Goal: Task Accomplishment & Management: Manage account settings

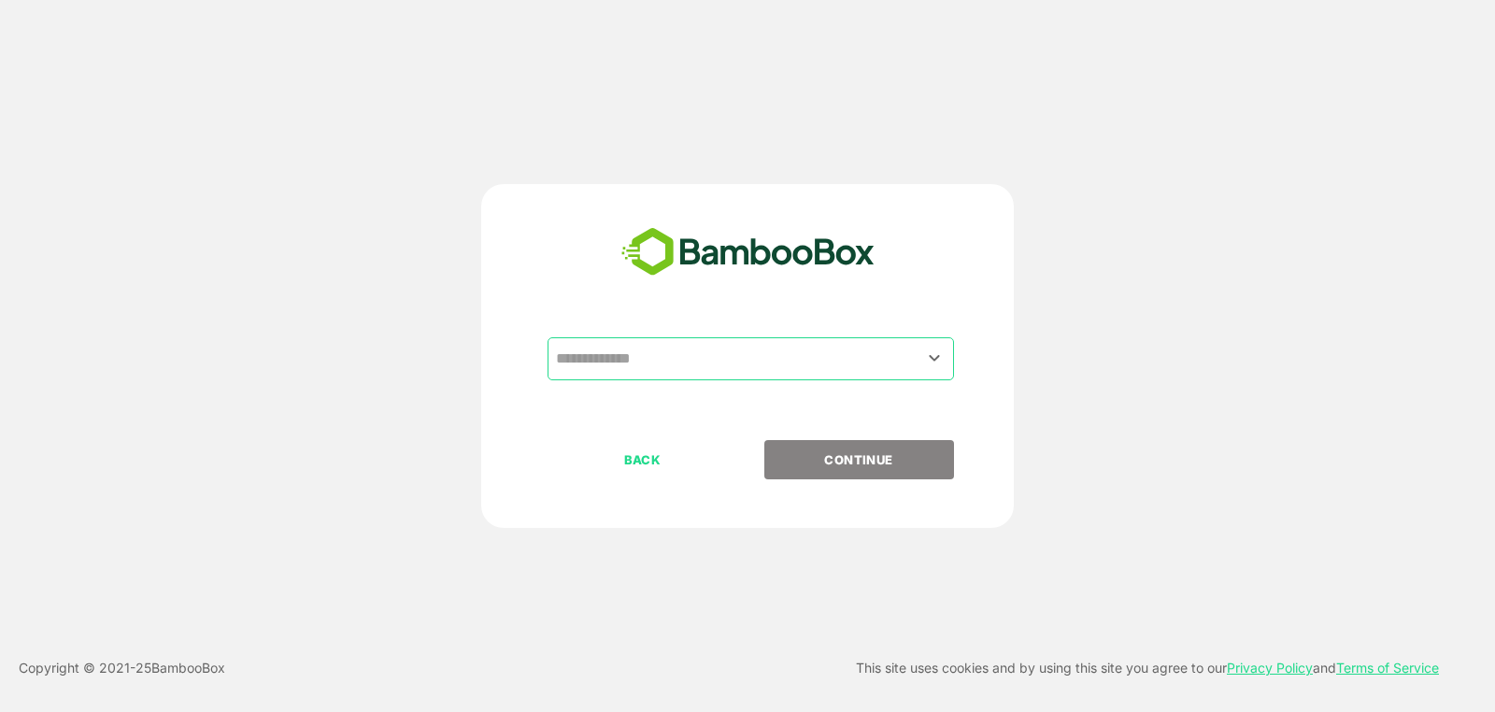
click at [862, 351] on input "text" at bounding box center [750, 359] width 399 height 36
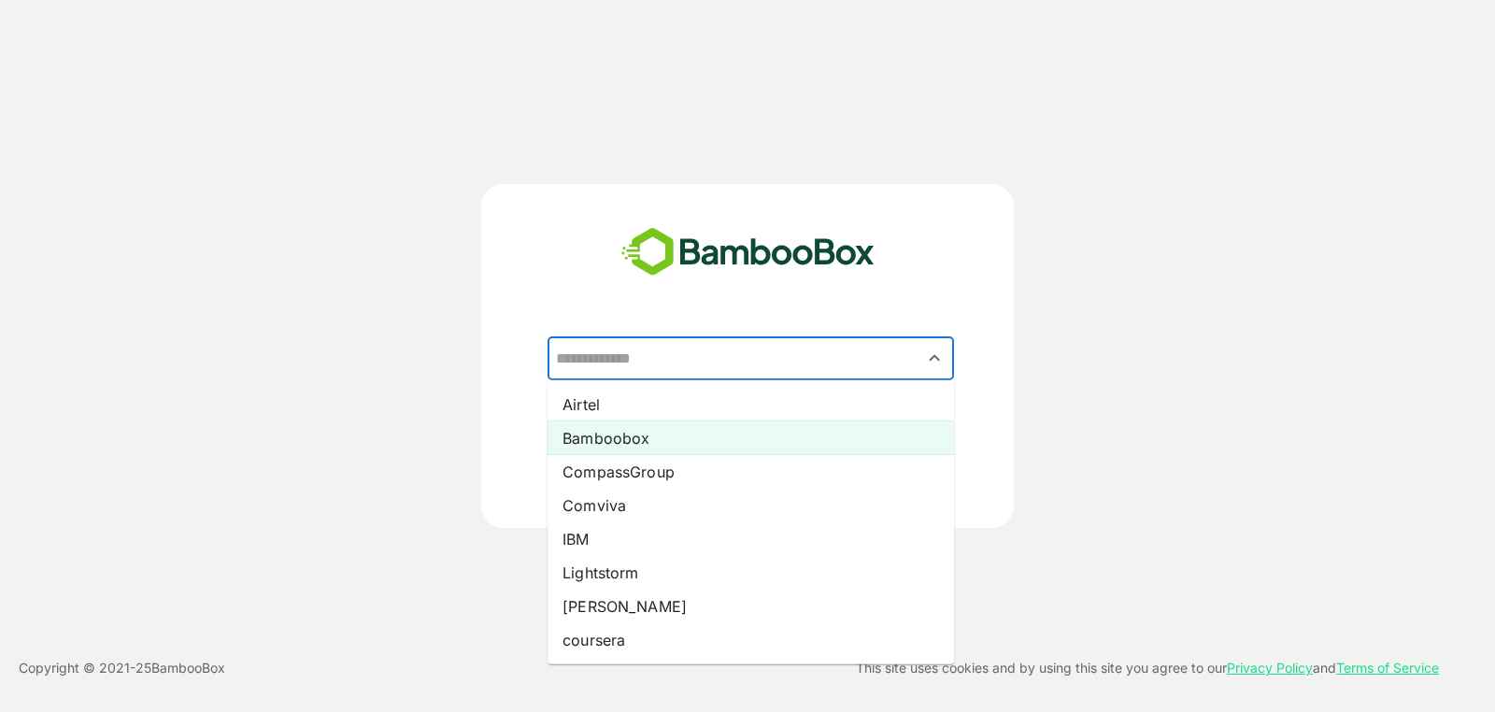
click at [782, 442] on li "Bamboobox" at bounding box center [751, 438] width 406 height 34
type input "*********"
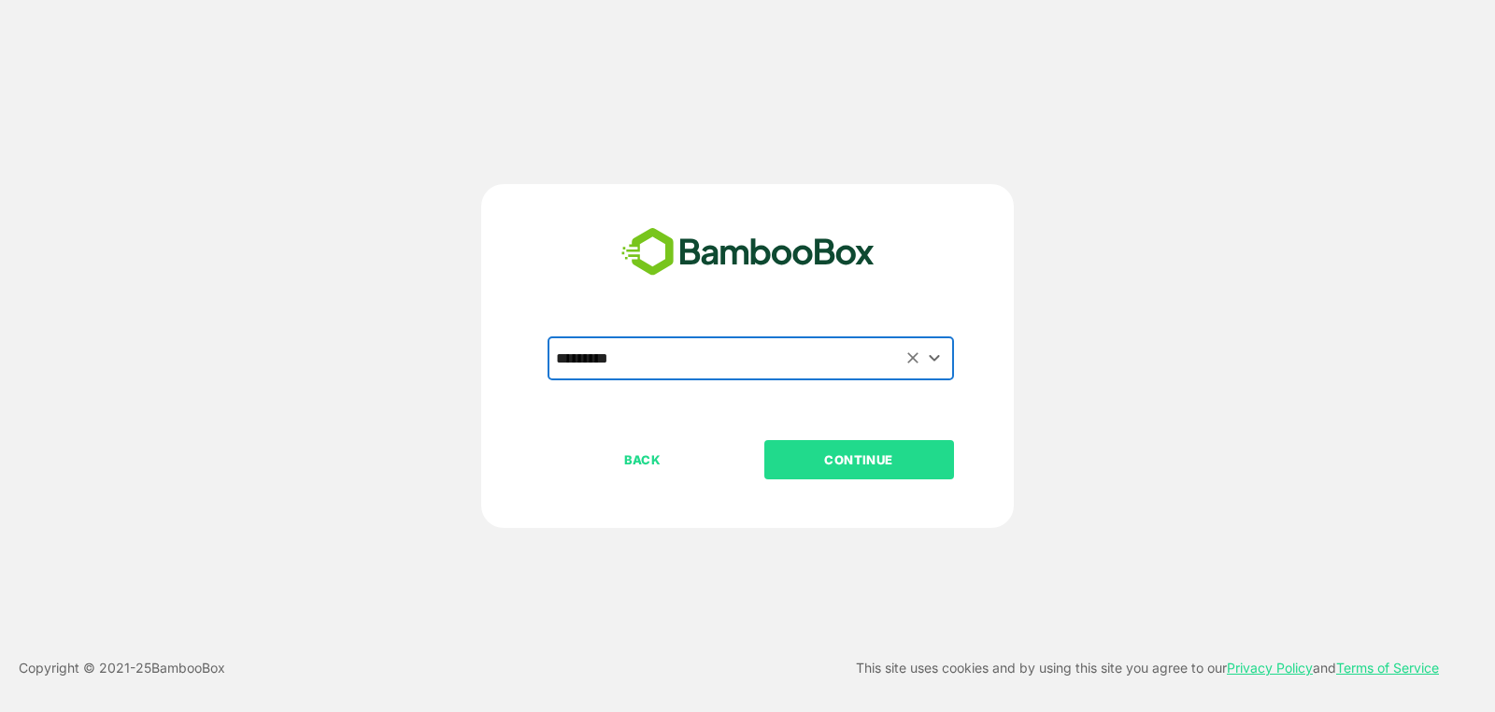
click at [887, 440] on button "CONTINUE" at bounding box center [859, 459] width 190 height 39
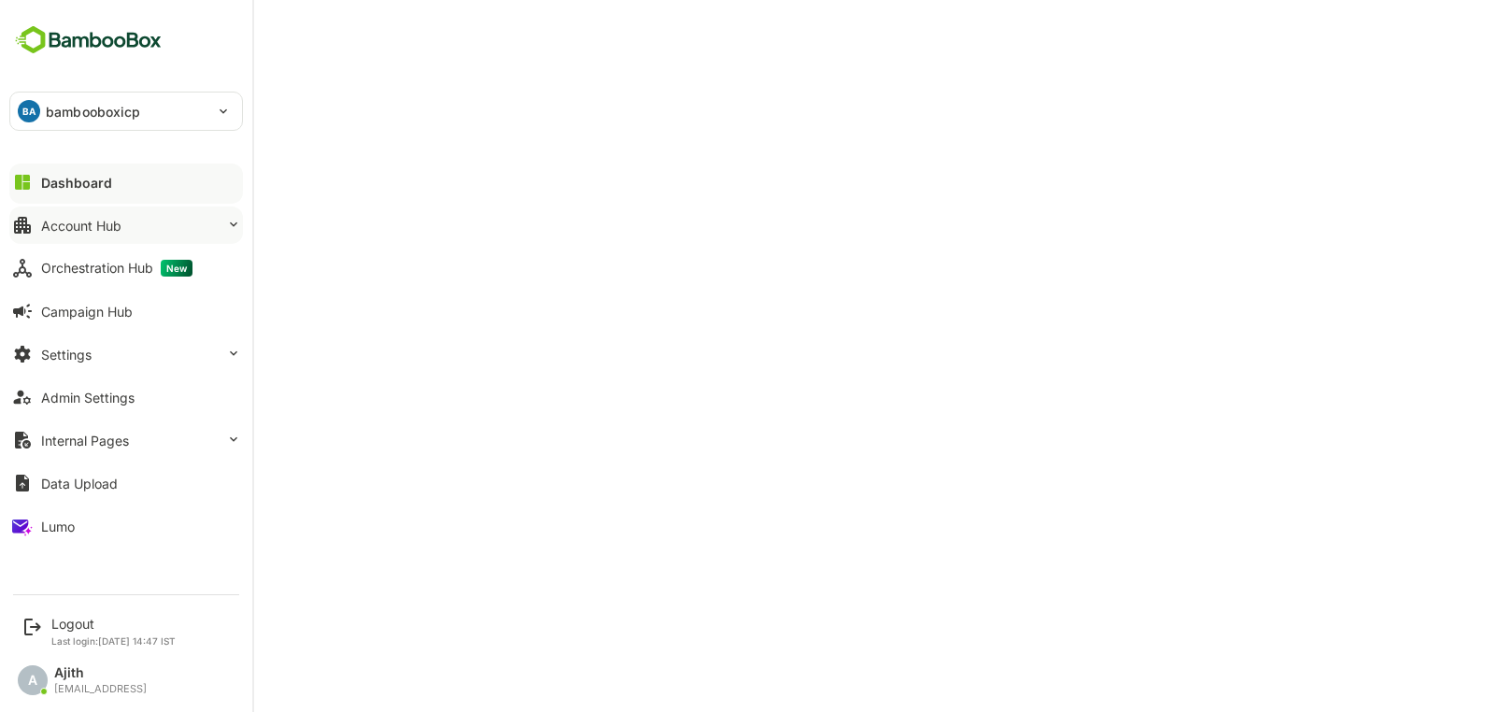
click at [50, 227] on div "Account Hub" at bounding box center [81, 226] width 80 height 16
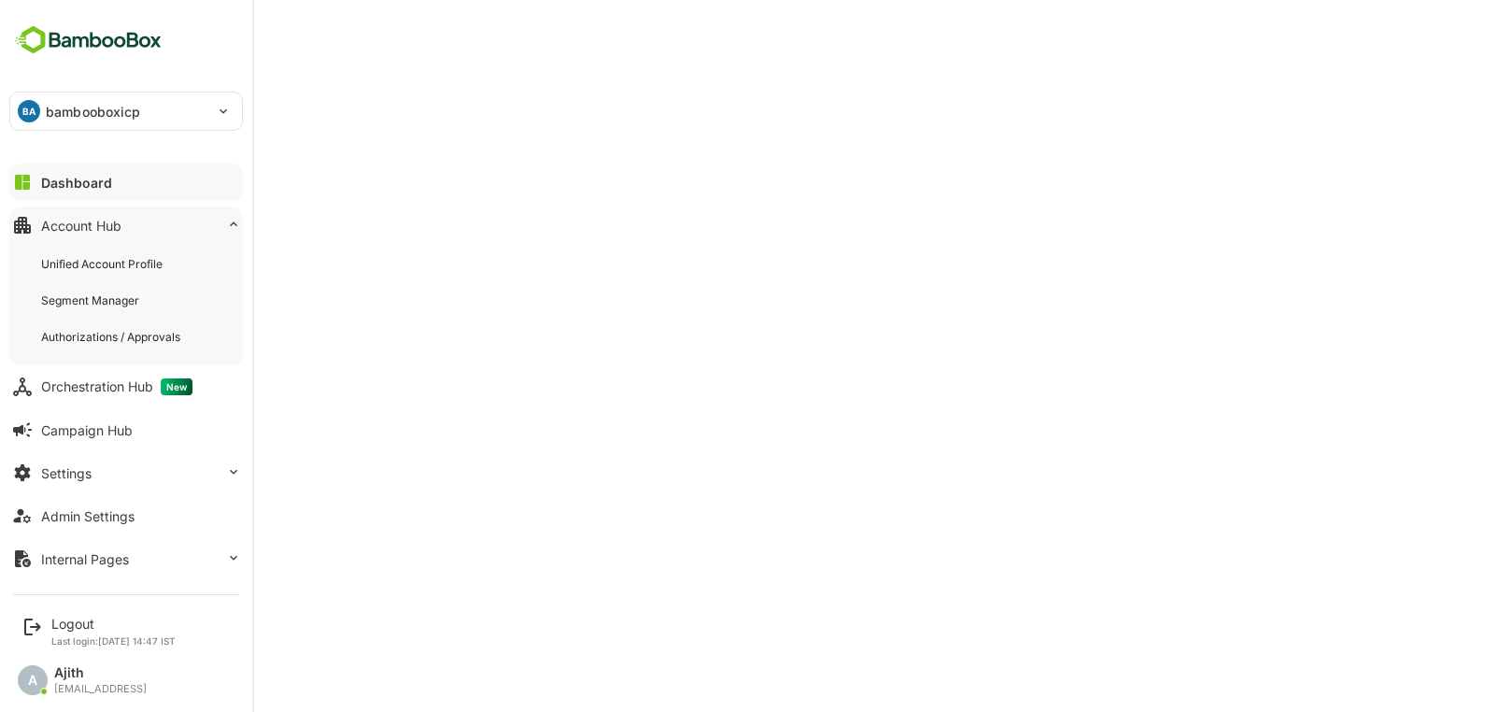
click at [58, 178] on div "Dashboard" at bounding box center [76, 183] width 71 height 16
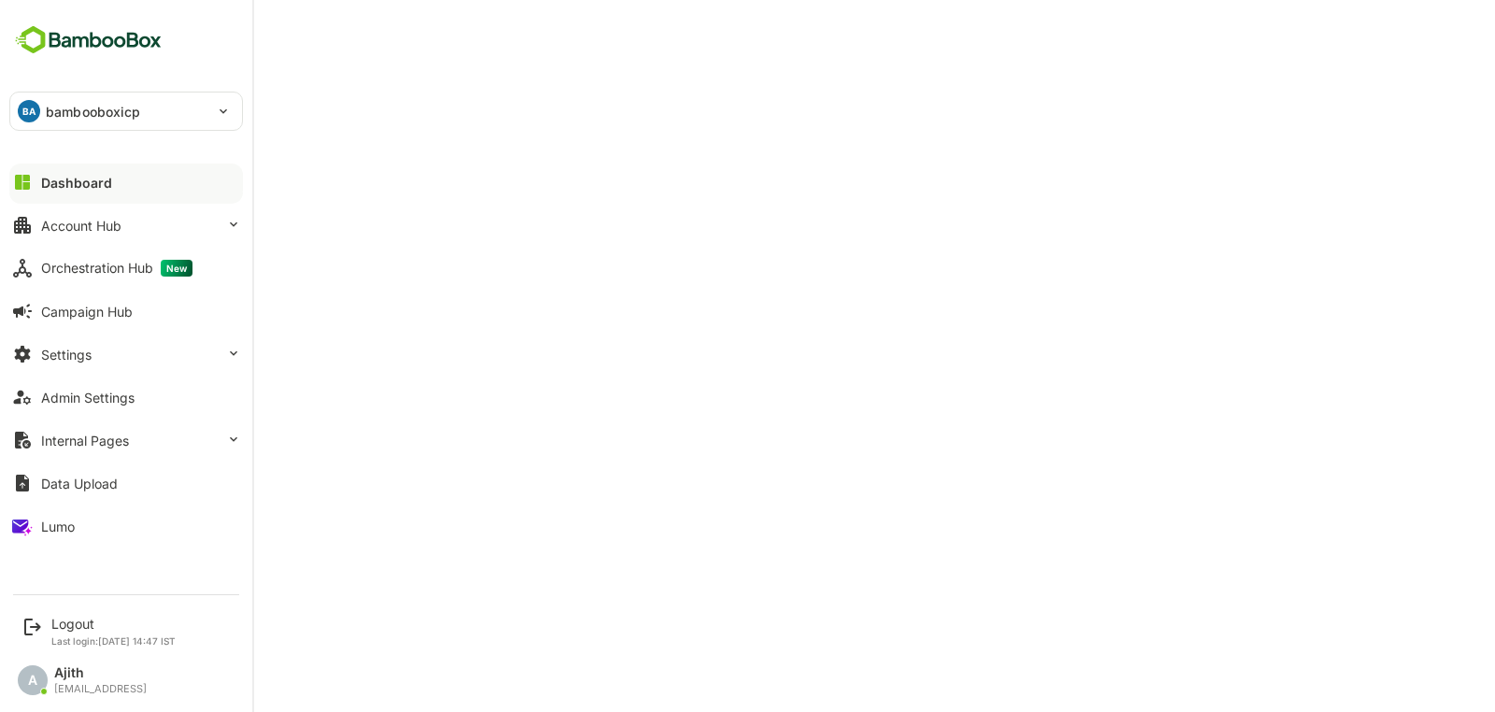
click at [36, 186] on button "Dashboard" at bounding box center [126, 182] width 234 height 37
click at [118, 124] on div "BA bambooboxicp" at bounding box center [114, 111] width 209 height 37
click at [184, 117] on div at bounding box center [747, 356] width 1495 height 712
click at [44, 622] on div "Logout Last login: [DATE] 14:47 IST" at bounding box center [127, 631] width 231 height 50
click at [69, 630] on div "Logout" at bounding box center [113, 624] width 124 height 16
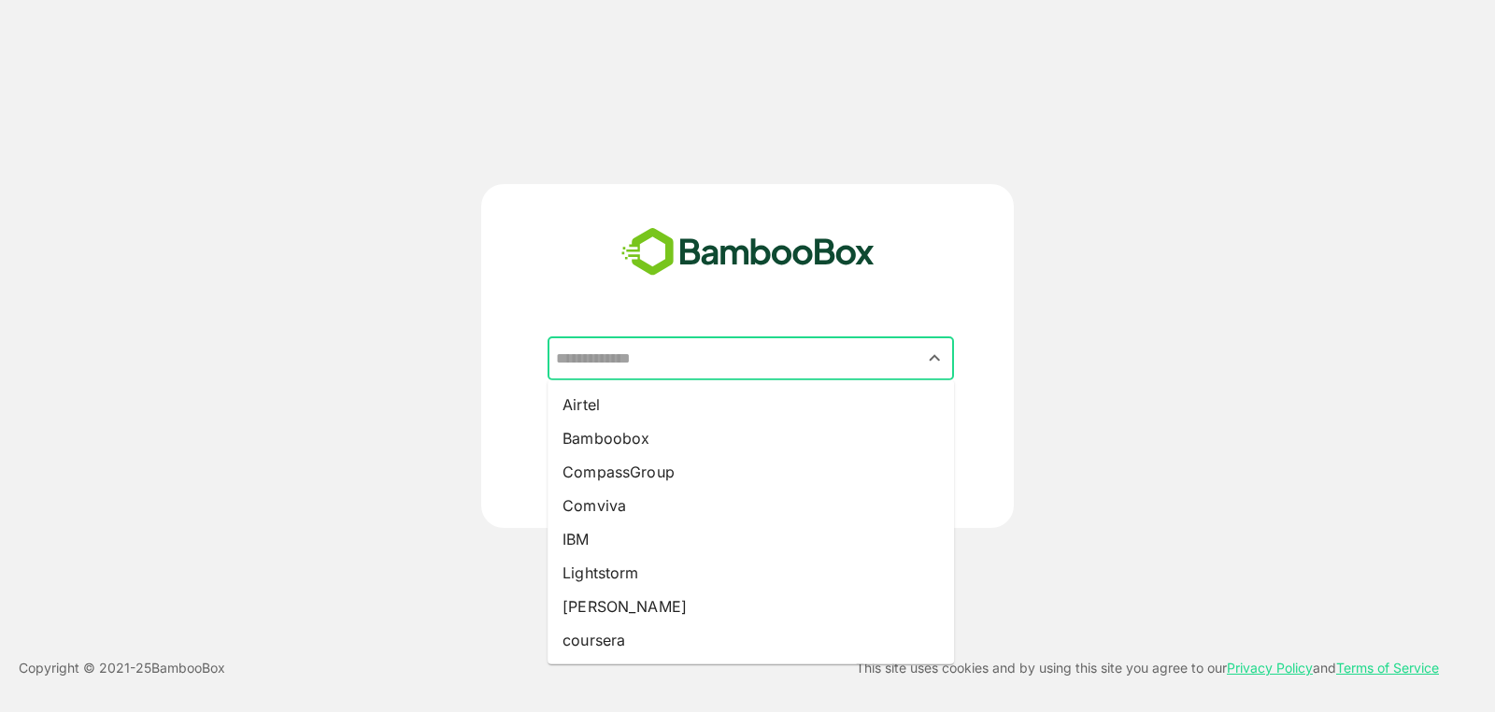
click at [919, 361] on input "text" at bounding box center [750, 359] width 399 height 36
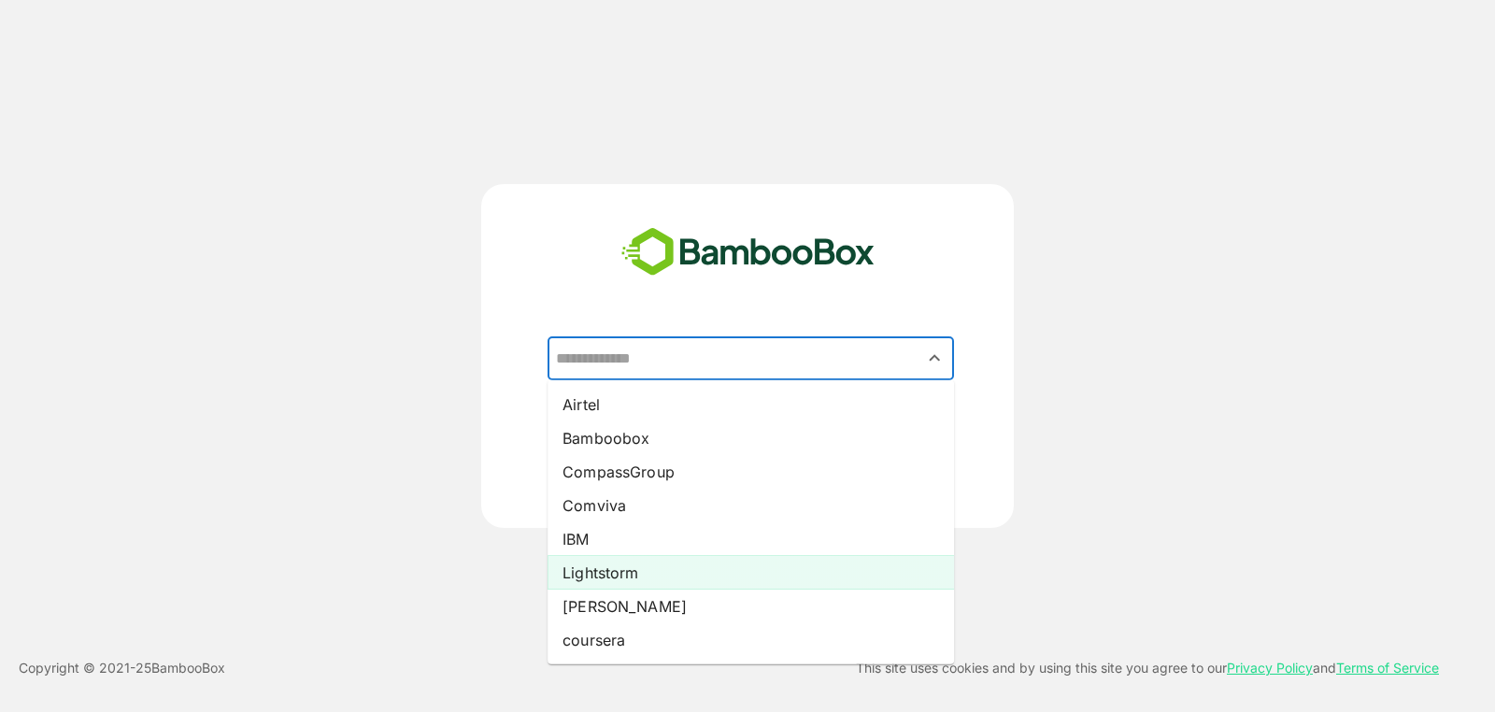
click at [674, 569] on li "Lightstorm" at bounding box center [751, 573] width 406 height 34
type input "**********"
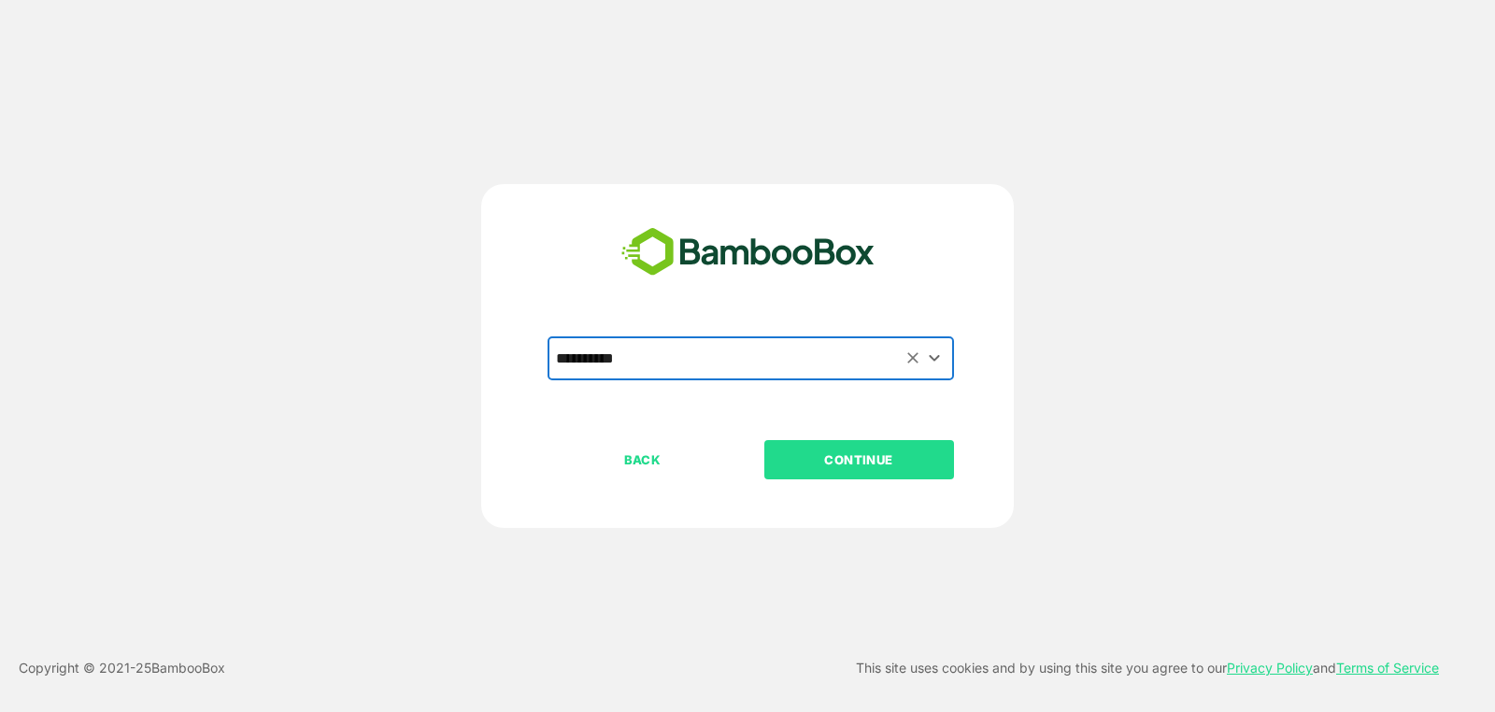
click at [867, 455] on p "CONTINUE" at bounding box center [858, 459] width 187 height 21
